Goal: Check status: Check status

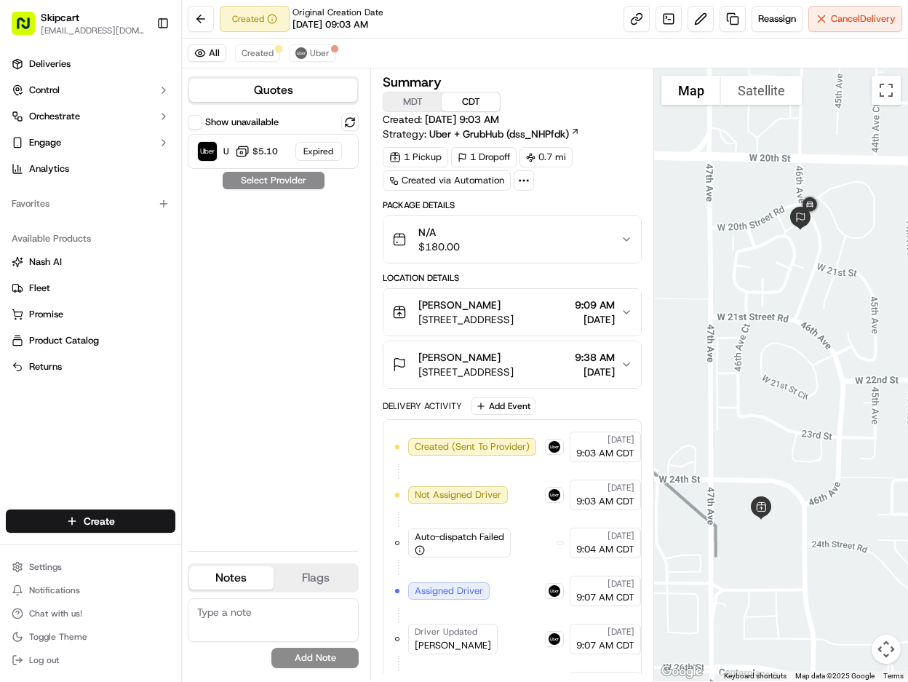
scroll to position [281, 0]
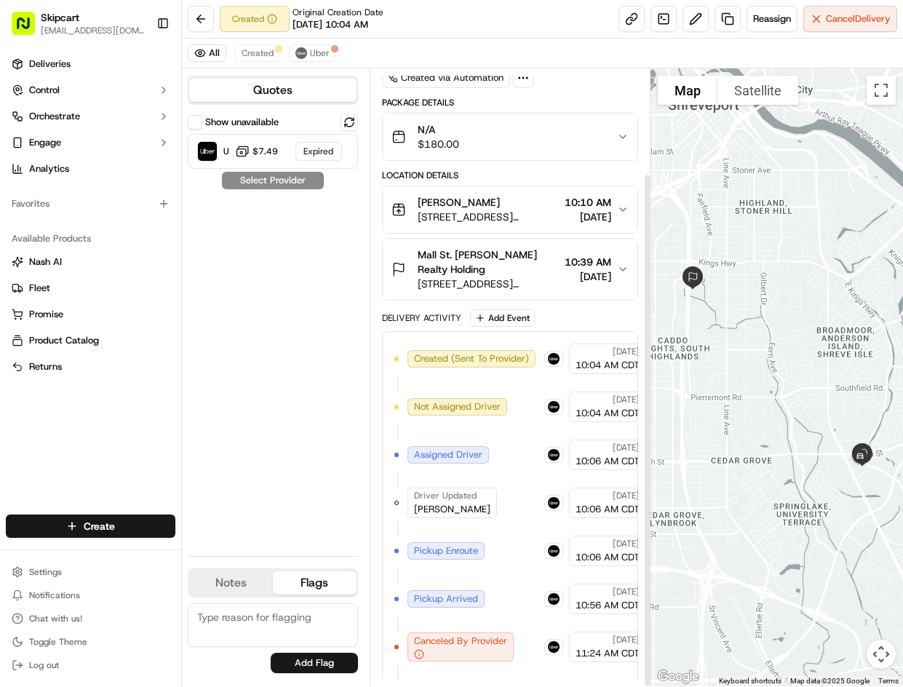
scroll to position [126, 0]
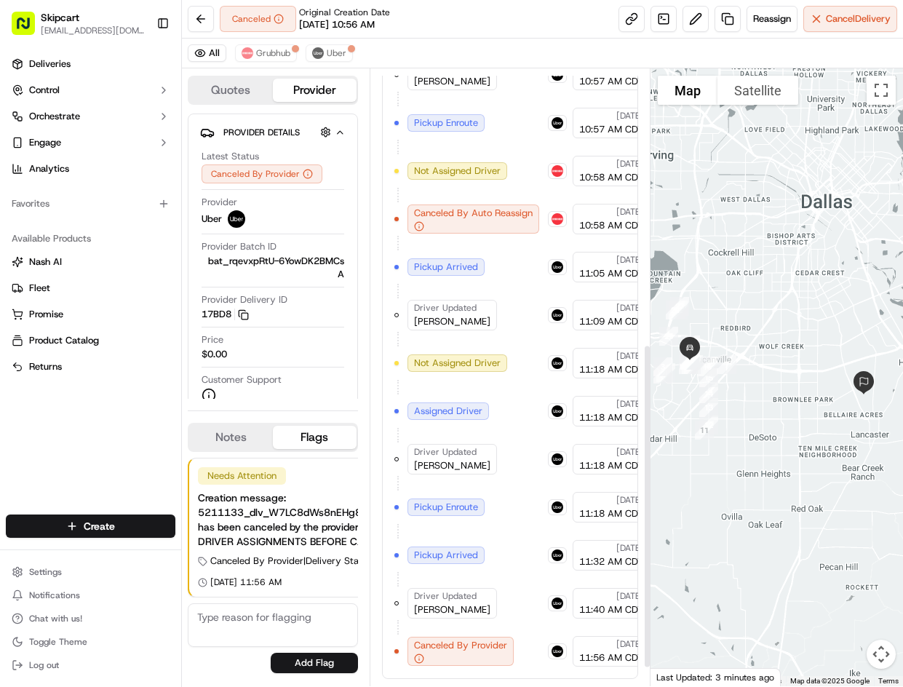
scroll to position [267, 0]
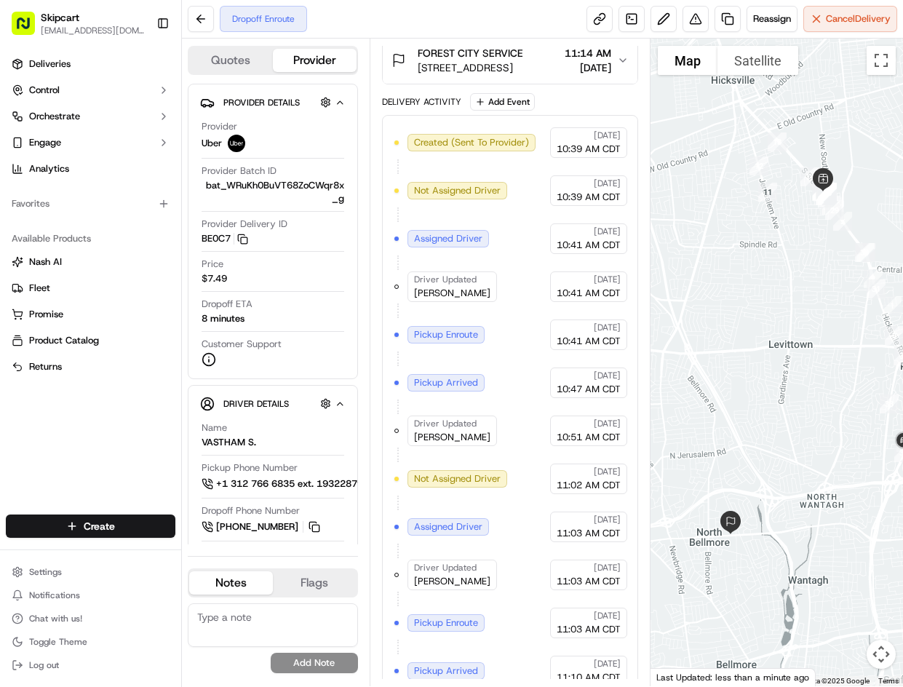
scroll to position [438, 0]
